Goal: Obtain resource: Download file/media

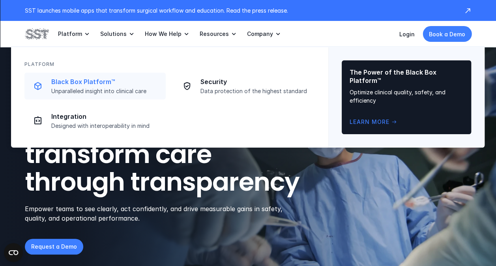
click at [90, 91] on p "Unparalleled insight into clinical care" at bounding box center [106, 91] width 110 height 7
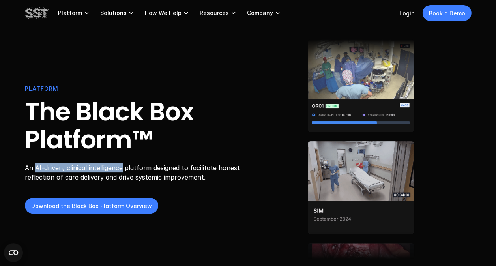
drag, startPoint x: 35, startPoint y: 168, endPoint x: 121, endPoint y: 167, distance: 85.6
click at [121, 167] on p "An AI-driven, clinical intelligence platform designed to facilitate honest refl…" at bounding box center [135, 172] width 221 height 19
drag, startPoint x: 121, startPoint y: 167, endPoint x: 106, endPoint y: 172, distance: 15.3
click at [106, 172] on p "An AI-driven, clinical intelligence platform designed to facilitate honest refl…" at bounding box center [135, 172] width 221 height 19
click at [53, 171] on p "An AI-driven, clinical intelligence platform designed to facilitate honest refl…" at bounding box center [135, 172] width 221 height 19
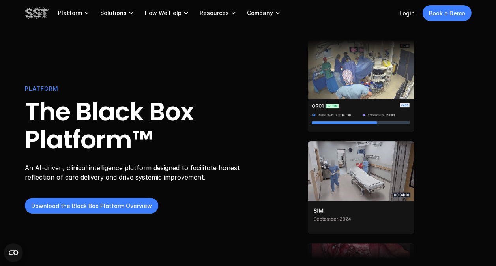
click at [48, 171] on p "An AI-driven, clinical intelligence platform designed to facilitate honest refl…" at bounding box center [135, 172] width 221 height 19
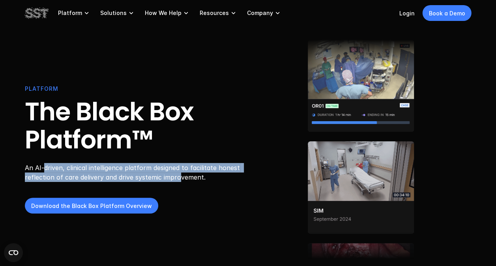
drag, startPoint x: 43, startPoint y: 167, endPoint x: 177, endPoint y: 184, distance: 135.5
click at [177, 184] on div "PLATFORM The Black Box Platform™ An AI-driven, clinical intelligence platform d…" at bounding box center [135, 148] width 221 height 129
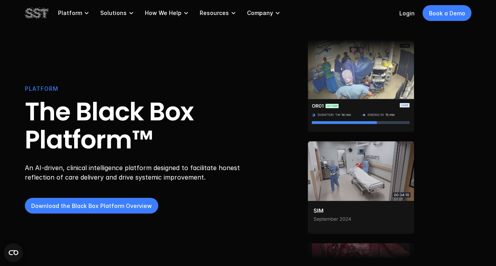
drag, startPoint x: 177, startPoint y: 184, endPoint x: 139, endPoint y: 193, distance: 39.4
click at [139, 193] on div "PLATFORM The Black Box Platform™ An AI-driven, clinical intelligence platform d…" at bounding box center [135, 148] width 221 height 129
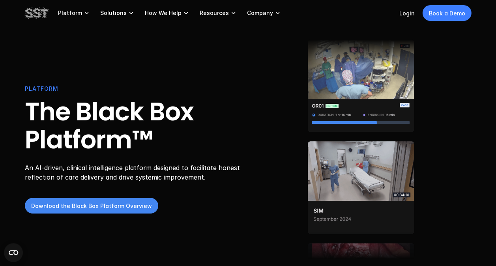
click at [104, 211] on link "Download the Black Box Platform Overview" at bounding box center [91, 206] width 133 height 16
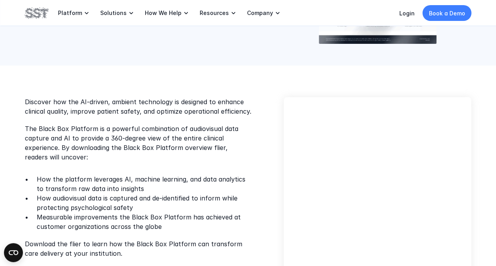
scroll to position [158, 0]
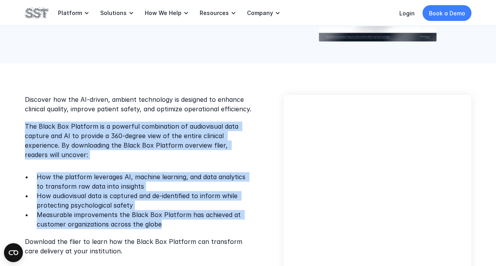
drag, startPoint x: 25, startPoint y: 127, endPoint x: 203, endPoint y: 227, distance: 204.5
click at [203, 227] on div "Discover how the AI-driven, ambient technology is designed to enhance clinical …" at bounding box center [139, 175] width 228 height 161
copy div "The Black Box Platform is a powerful combination of audiovisual data capture an…"
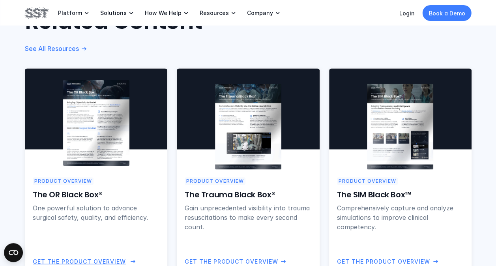
scroll to position [552, 0]
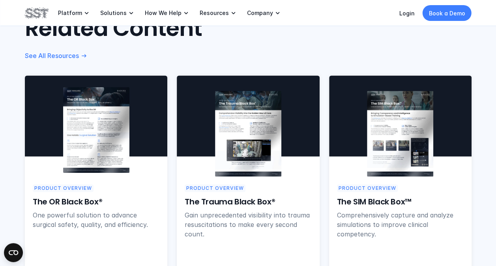
click at [100, 168] on img at bounding box center [96, 130] width 66 height 86
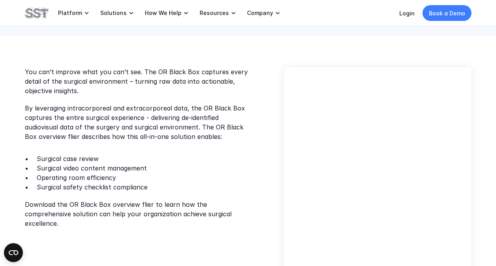
scroll to position [237, 0]
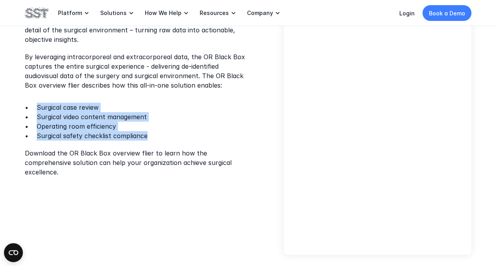
drag, startPoint x: 37, startPoint y: 106, endPoint x: 153, endPoint y: 133, distance: 118.8
click at [153, 133] on ul "Surgical case review Surgical video content management Operating room efficienc…" at bounding box center [139, 122] width 228 height 38
drag, startPoint x: 153, startPoint y: 133, endPoint x: 77, endPoint y: 124, distance: 77.0
copy ul "Surgical case review Surgical video content management Operating room efficienc…"
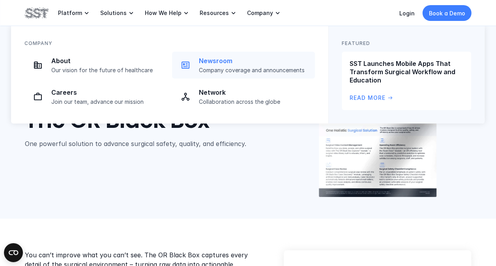
scroll to position [0, 0]
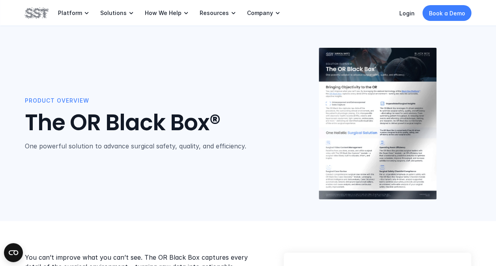
click at [37, 15] on img at bounding box center [37, 12] width 24 height 13
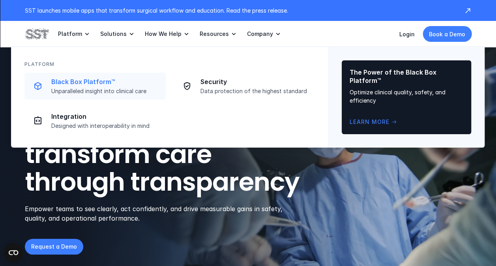
click at [101, 91] on p "Unparalleled insight into clinical care" at bounding box center [106, 91] width 110 height 7
